Goal: Find specific page/section: Find specific page/section

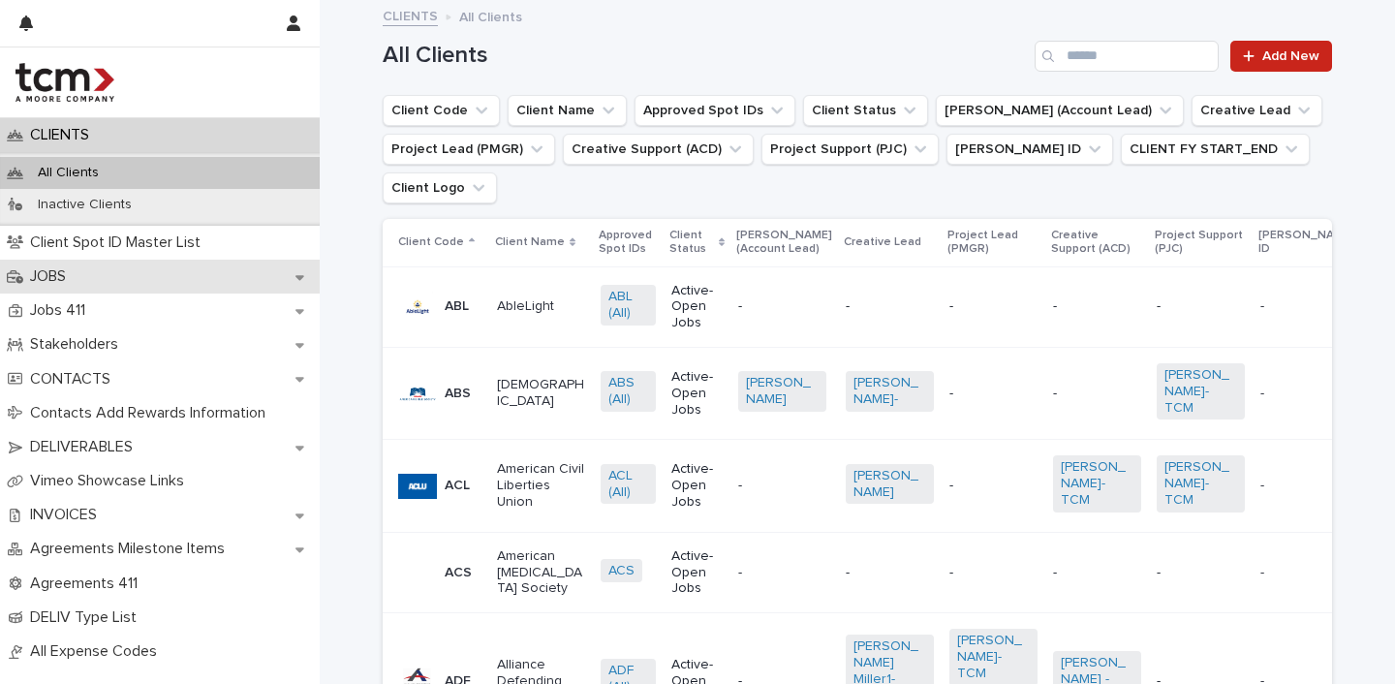
click at [87, 270] on div "JOBS" at bounding box center [160, 277] width 320 height 34
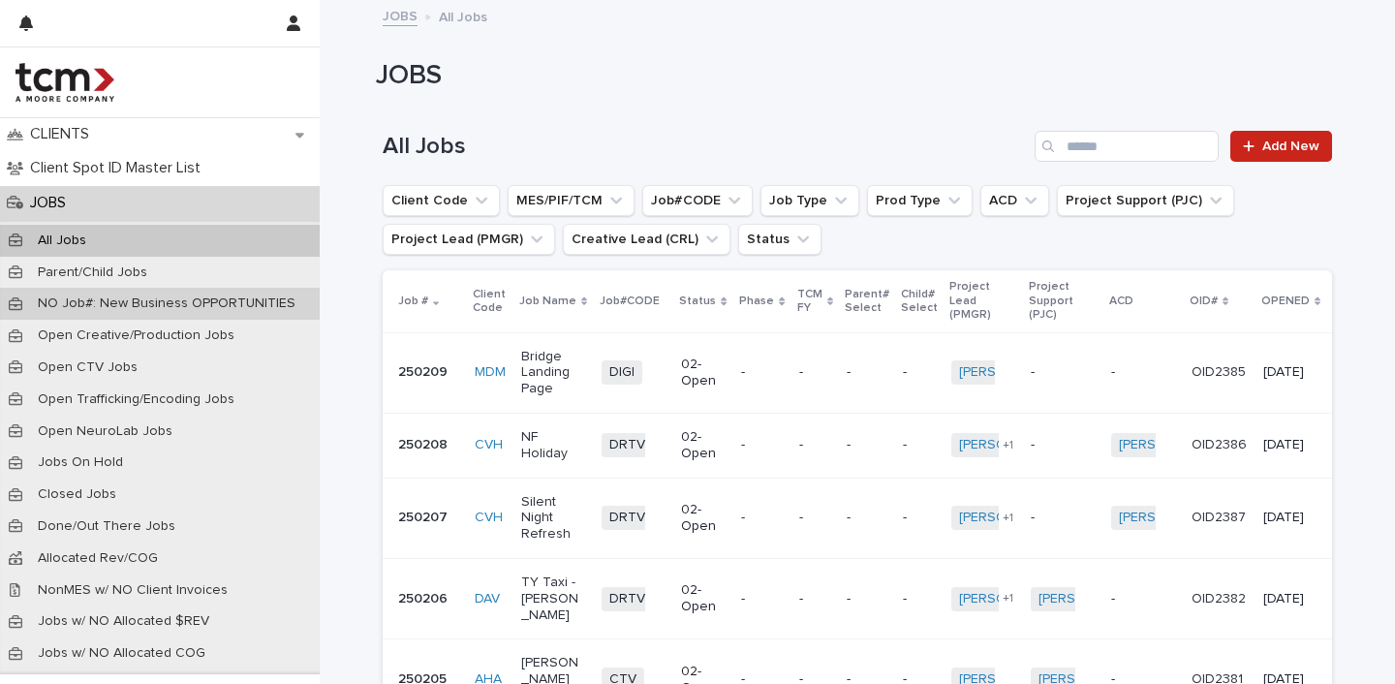
click at [131, 302] on p "NO Job#: New Business OPPORTUNITIES" at bounding box center [166, 303] width 289 height 16
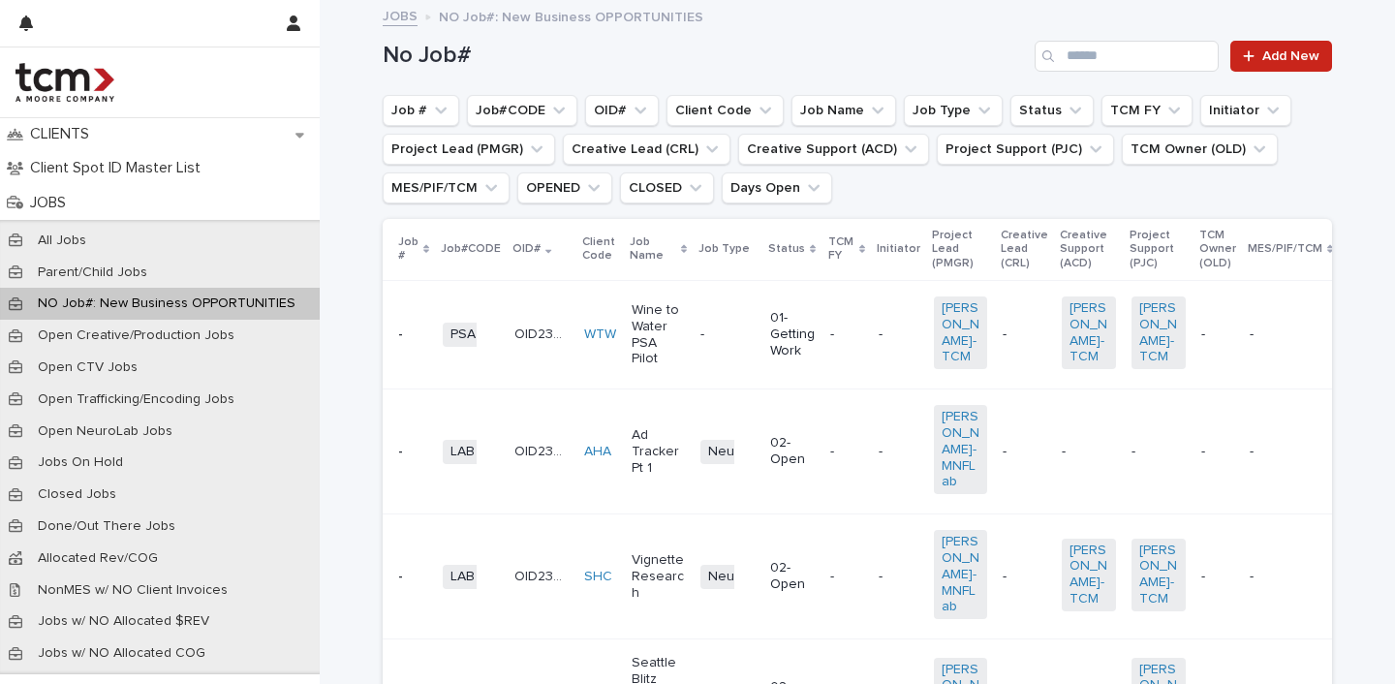
click at [693, 362] on td "-" at bounding box center [728, 334] width 70 height 108
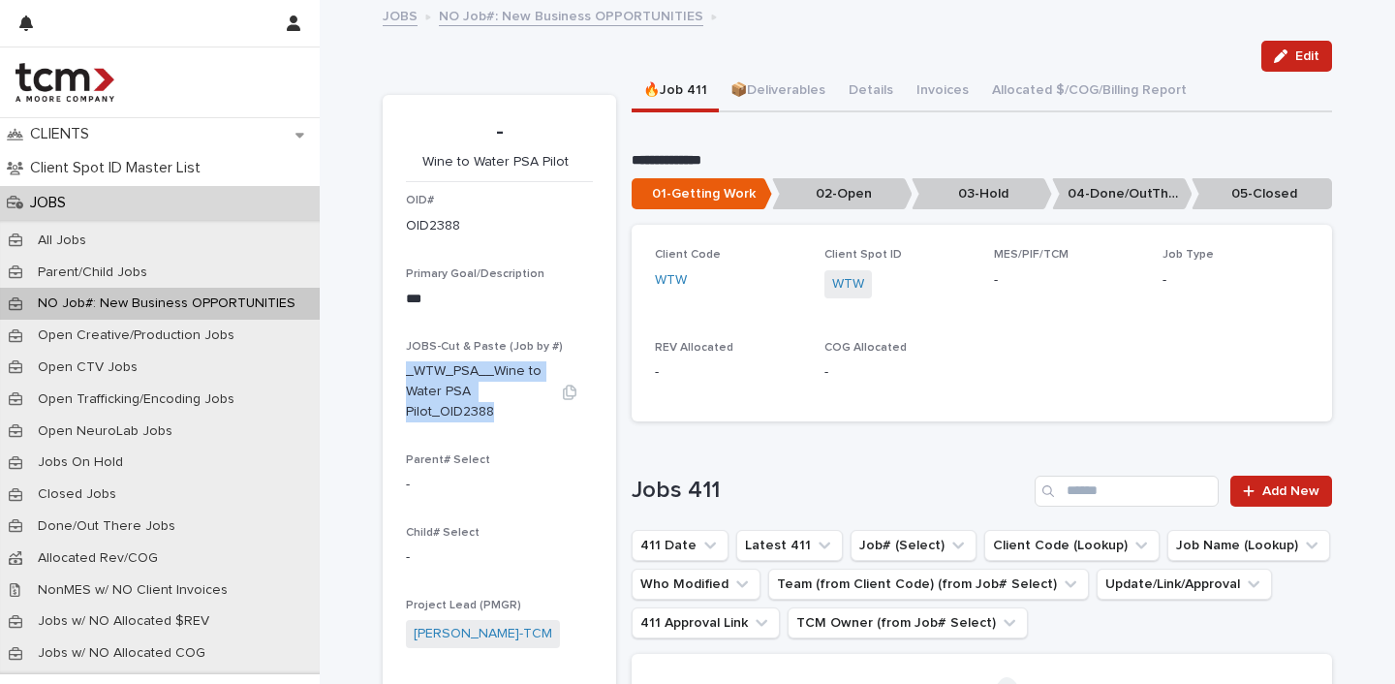
drag, startPoint x: 398, startPoint y: 361, endPoint x: 493, endPoint y: 406, distance: 104.9
click at [493, 406] on p "_WTW_PSA__Wine to Water PSA Pilot_OID2388" at bounding box center [476, 391] width 140 height 60
copy p "_WTW_PSA__Wine to Water PSA Pilot_OID2388"
click at [796, 2] on div "**********" at bounding box center [857, 503] width 949 height 1003
